Goal: Navigation & Orientation: Find specific page/section

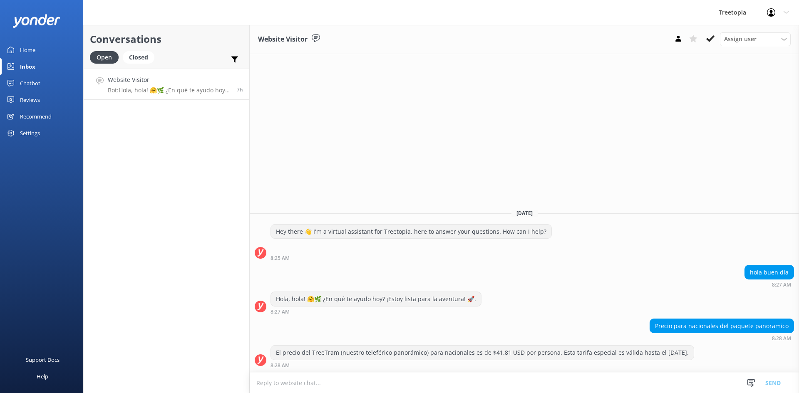
click at [59, 81] on link "Chatbot" at bounding box center [41, 83] width 83 height 17
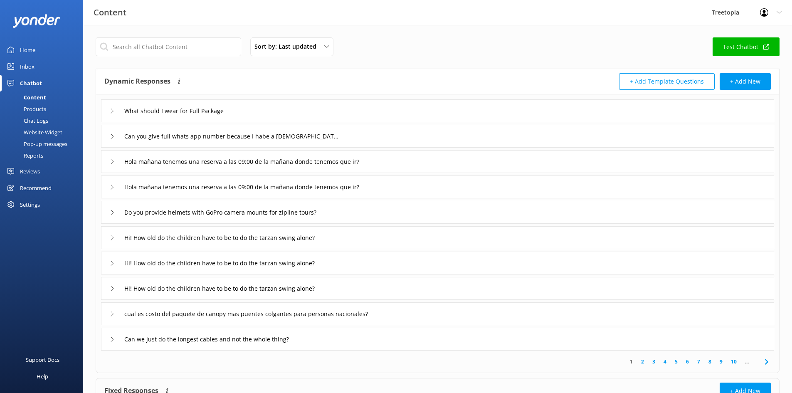
click at [31, 119] on div "Chat Logs" at bounding box center [26, 121] width 43 height 12
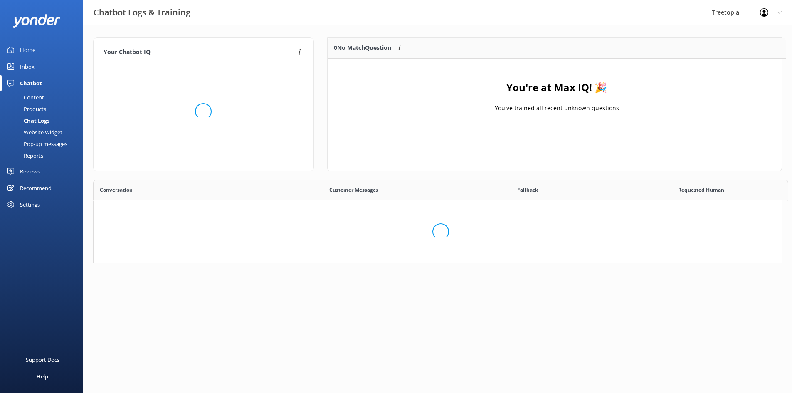
scroll to position [98, 448]
